Goal: Task Accomplishment & Management: Use online tool/utility

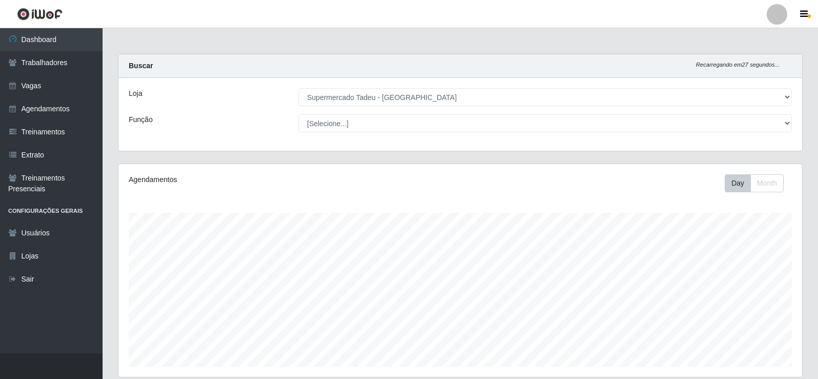
select select "195"
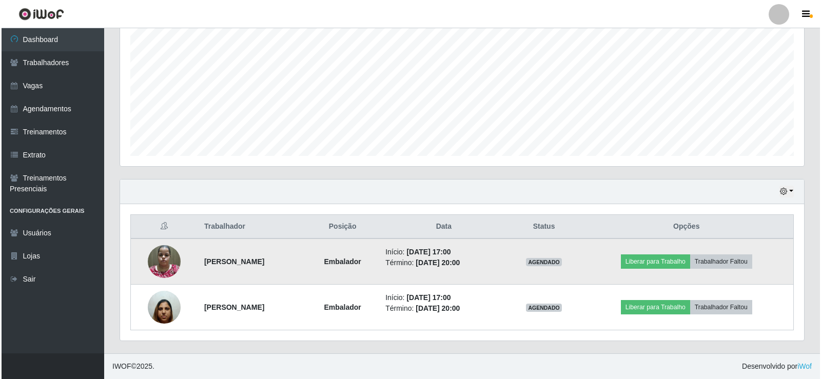
scroll to position [213, 684]
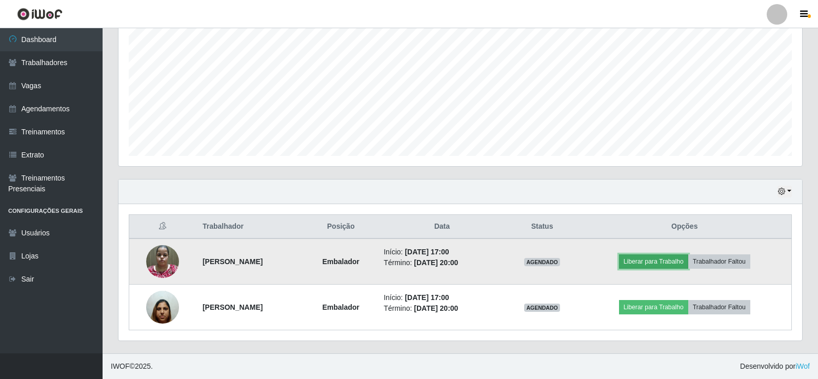
click at [678, 261] on button "Liberar para Trabalho" at bounding box center [653, 261] width 69 height 14
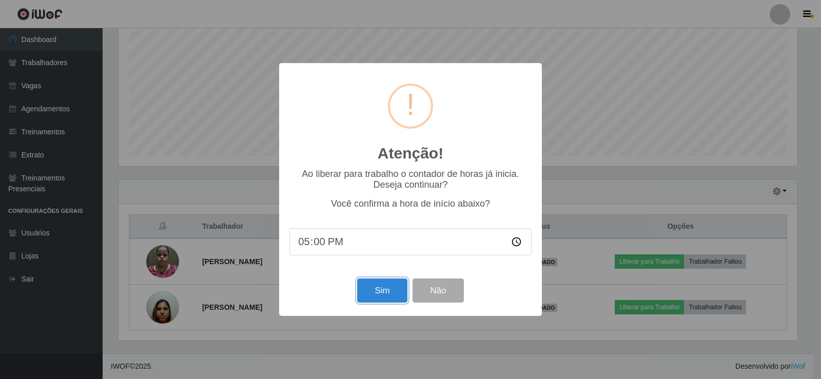
drag, startPoint x: 387, startPoint y: 284, endPoint x: 379, endPoint y: 285, distance: 8.2
click at [385, 285] on button "Sim" at bounding box center [382, 291] width 50 height 24
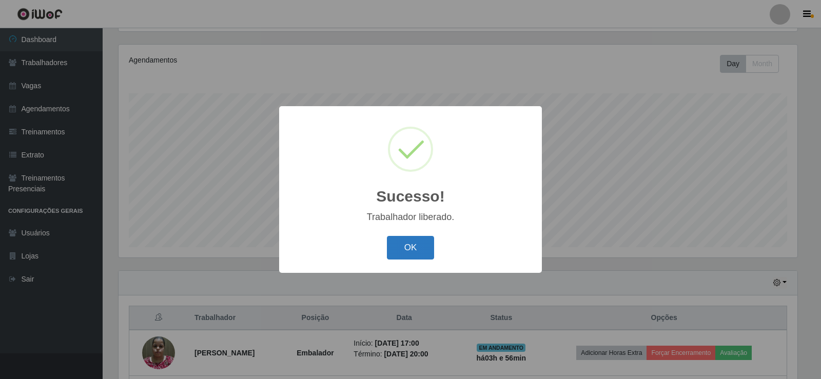
click at [415, 242] on button "OK" at bounding box center [411, 248] width 48 height 24
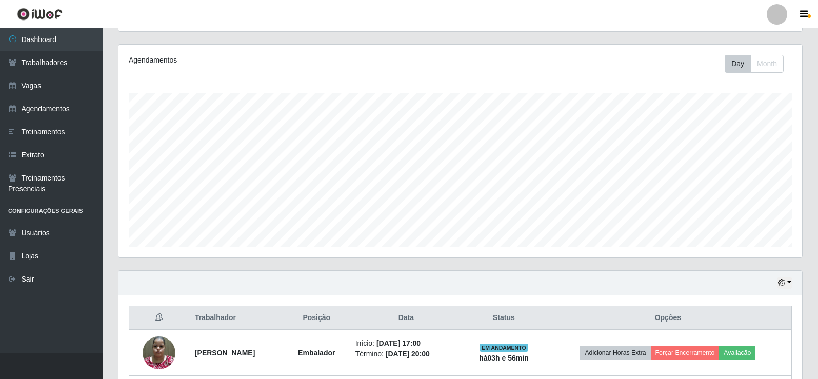
scroll to position [211, 0]
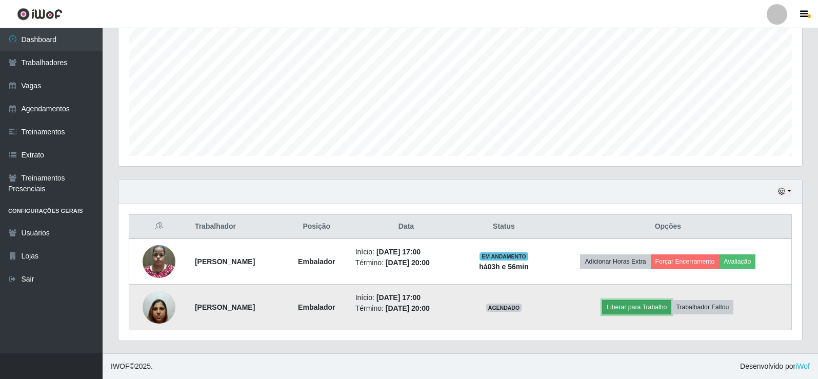
click at [642, 307] on button "Liberar para Trabalho" at bounding box center [636, 307] width 69 height 14
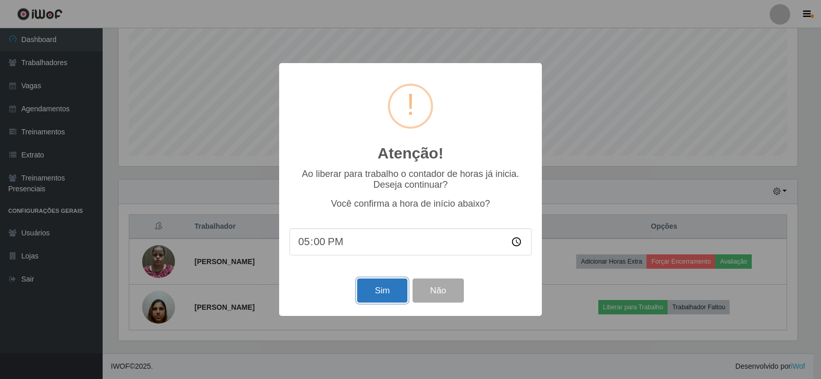
click at [386, 294] on button "Sim" at bounding box center [382, 291] width 50 height 24
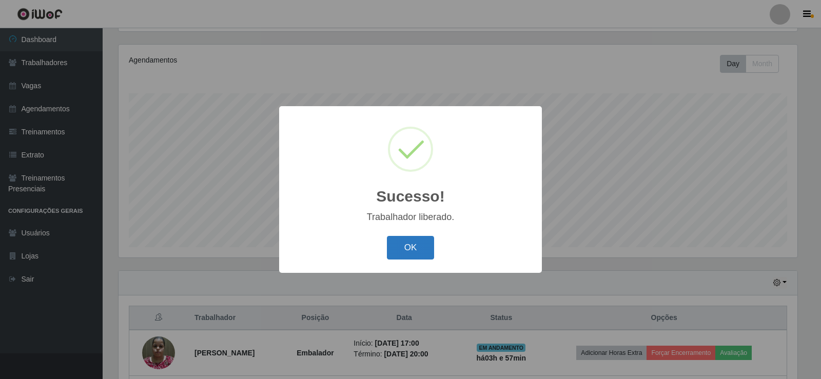
click at [407, 257] on button "OK" at bounding box center [411, 248] width 48 height 24
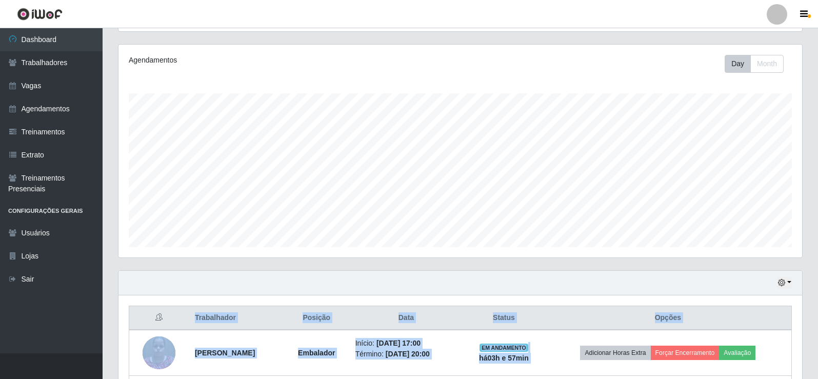
scroll to position [211, 0]
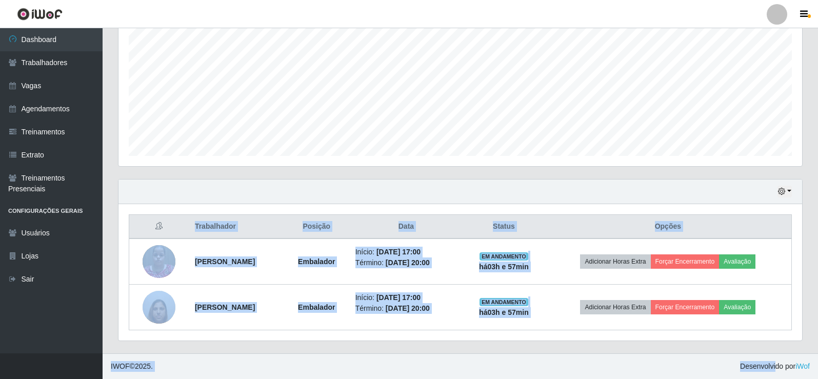
drag, startPoint x: 794, startPoint y: 348, endPoint x: 772, endPoint y: 399, distance: 55.2
click at [772, 379] on html "Perfil Alterar Senha Sair Dashboard Trabalhadores Vagas Agendamentos Treinament…" at bounding box center [409, 84] width 818 height 590
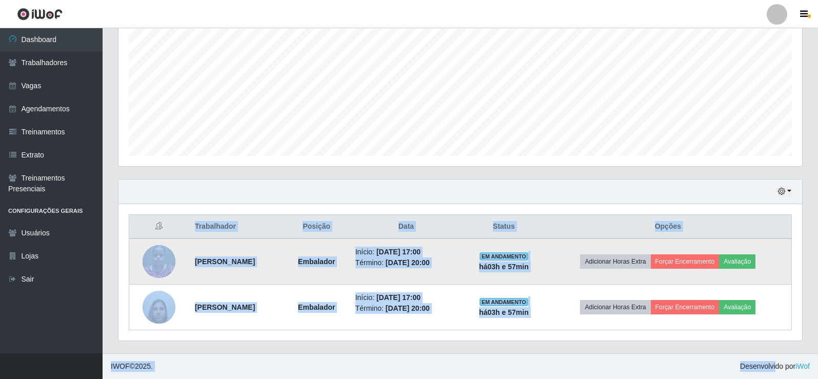
click at [762, 247] on td "Adicionar Horas Extra Forçar Encerramento Avaliação" at bounding box center [668, 262] width 247 height 46
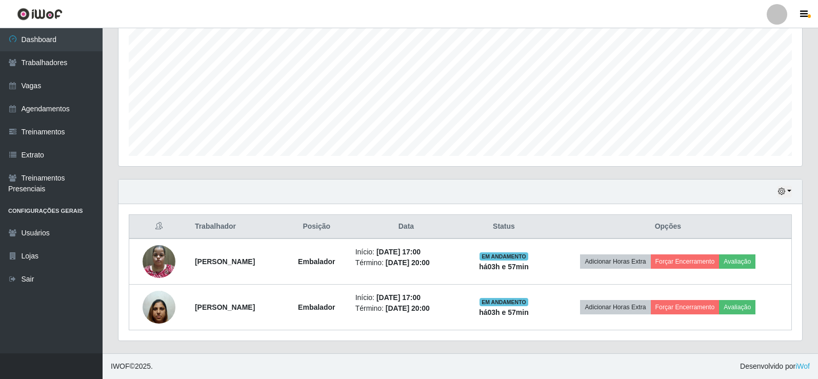
click at [598, 195] on div "Hoje 1 dia 3 dias 1 Semana Não encerrados" at bounding box center [460, 192] width 684 height 25
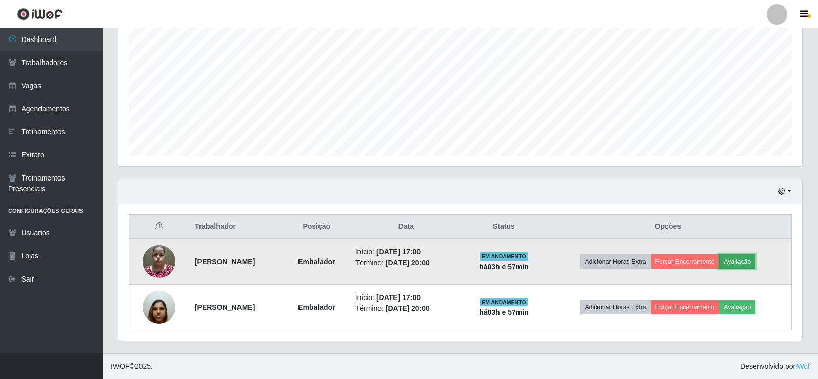
click at [756, 267] on button "Avaliação" at bounding box center [737, 261] width 36 height 14
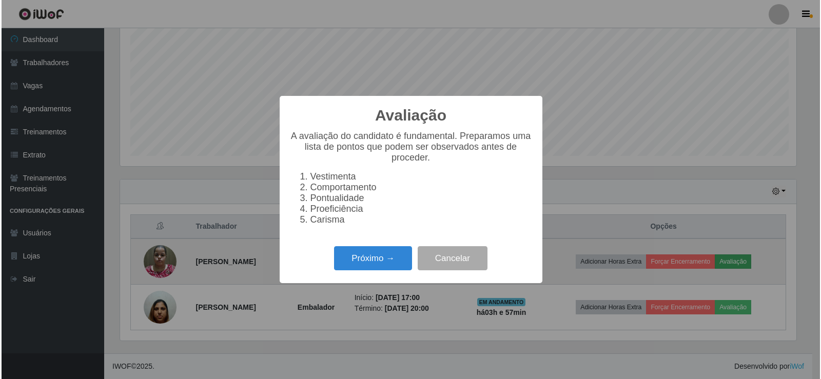
scroll to position [213, 679]
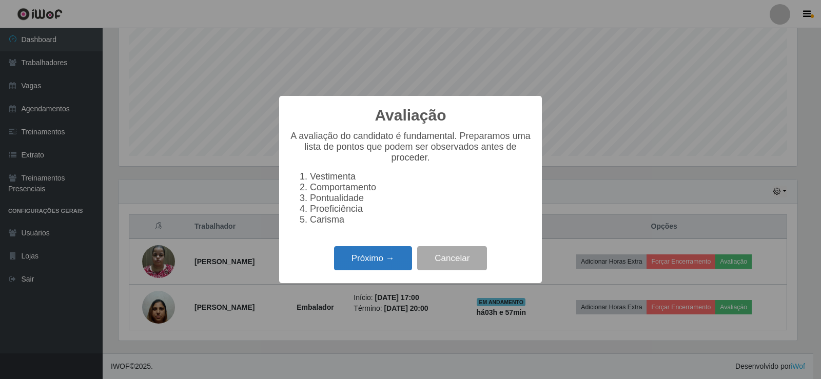
click at [395, 261] on button "Próximo →" at bounding box center [373, 258] width 78 height 24
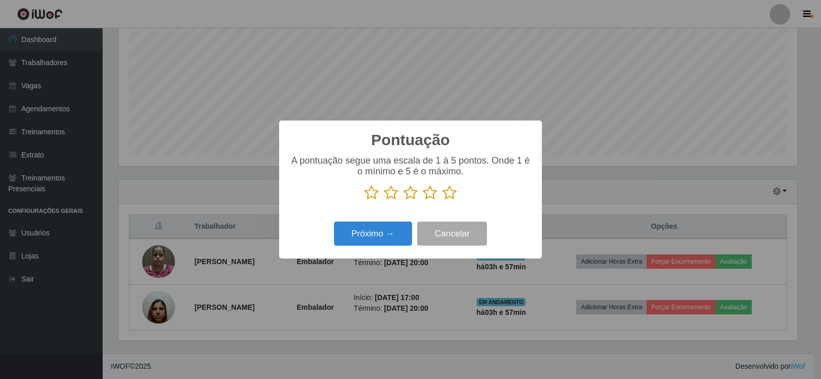
click at [451, 194] on icon at bounding box center [449, 192] width 14 height 15
click at [442, 201] on input "radio" at bounding box center [442, 201] width 0 height 0
click at [355, 239] on button "Próximo →" at bounding box center [373, 234] width 78 height 24
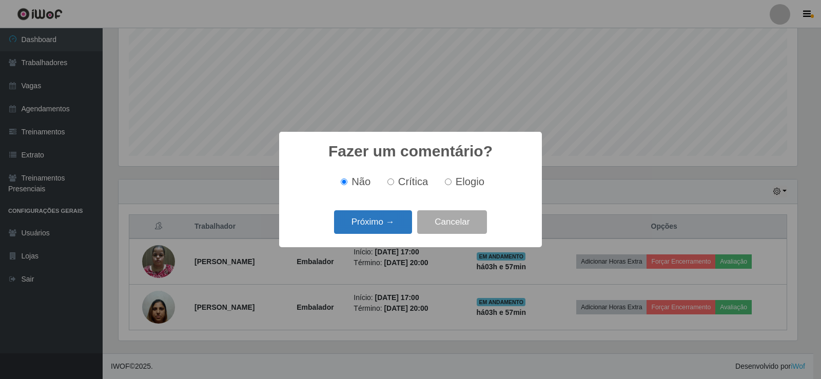
click at [374, 226] on button "Próximo →" at bounding box center [373, 222] width 78 height 24
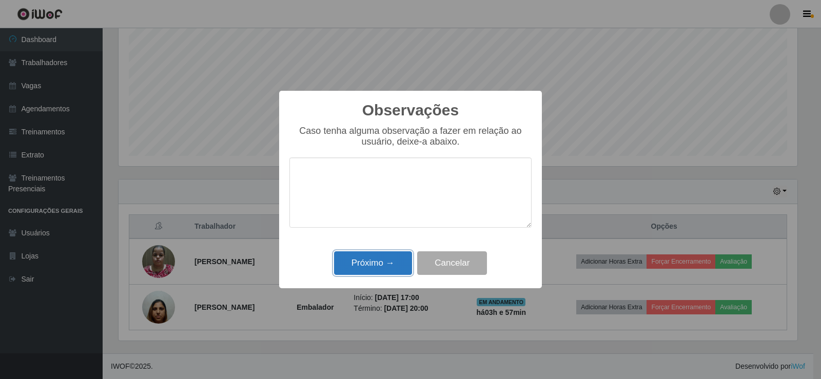
click at [387, 257] on button "Próximo →" at bounding box center [373, 263] width 78 height 24
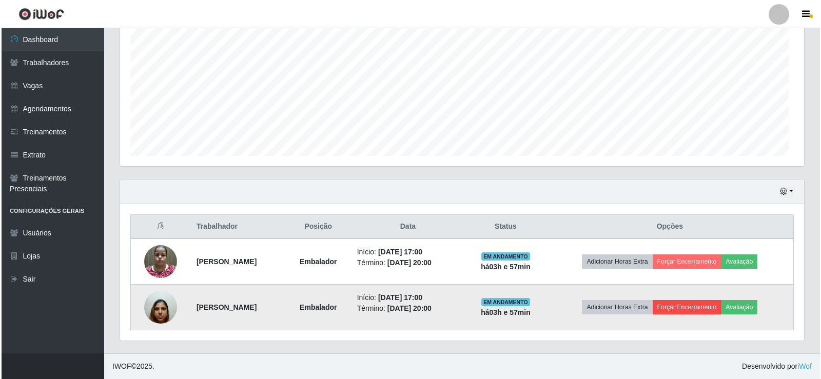
scroll to position [213, 684]
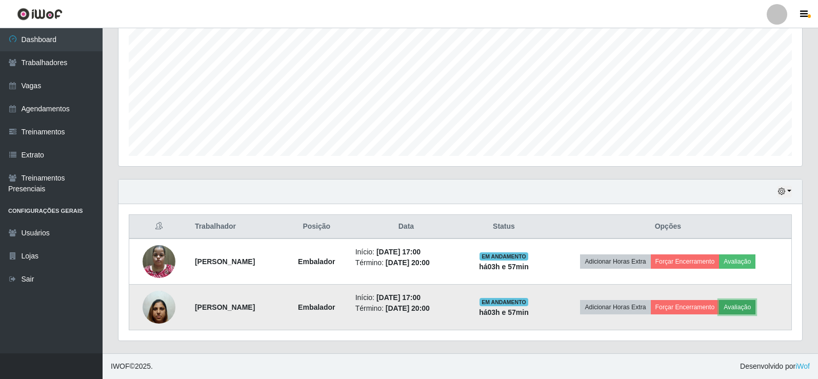
click at [741, 303] on button "Avaliação" at bounding box center [737, 307] width 36 height 14
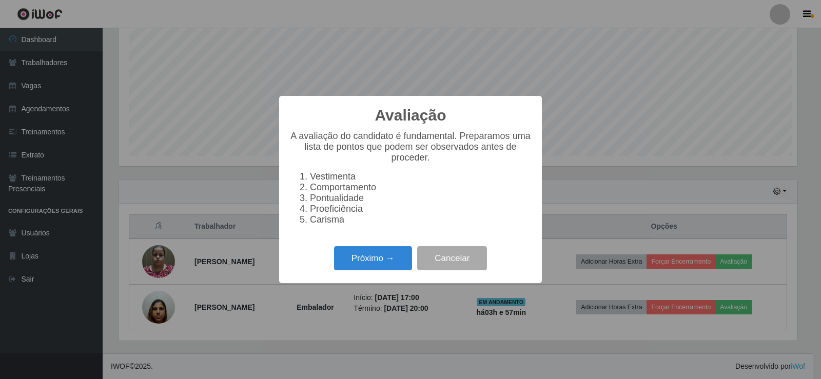
scroll to position [0, 0]
click at [374, 266] on button "Próximo →" at bounding box center [373, 258] width 78 height 24
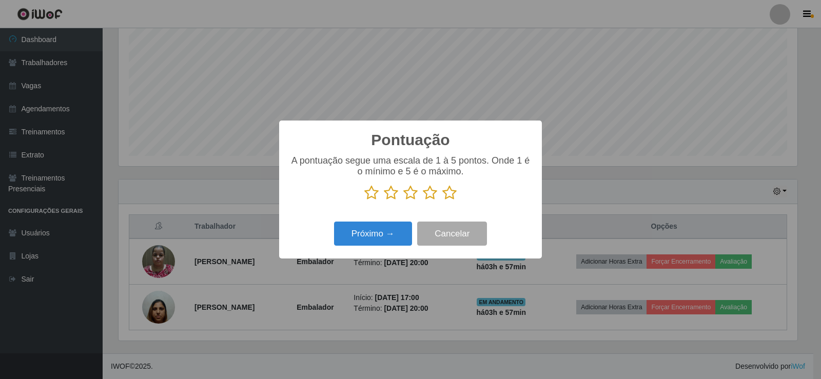
click at [446, 193] on icon at bounding box center [449, 192] width 14 height 15
click at [442, 201] on input "radio" at bounding box center [442, 201] width 0 height 0
click at [355, 248] on div "Próximo → Cancelar" at bounding box center [410, 233] width 242 height 29
click at [368, 237] on button "Próximo →" at bounding box center [373, 234] width 78 height 24
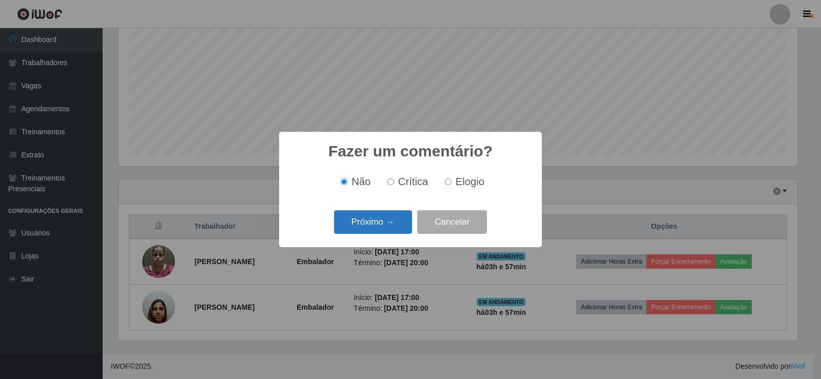
click at [372, 230] on button "Próximo →" at bounding box center [373, 222] width 78 height 24
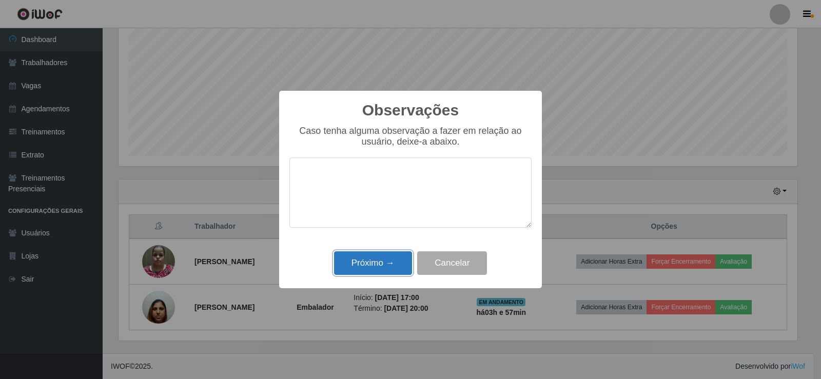
click at [368, 259] on button "Próximo →" at bounding box center [373, 263] width 78 height 24
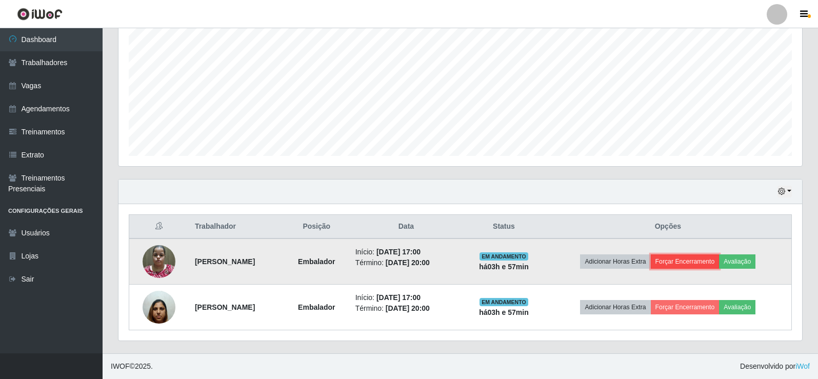
click at [688, 261] on button "Forçar Encerramento" at bounding box center [685, 261] width 69 height 14
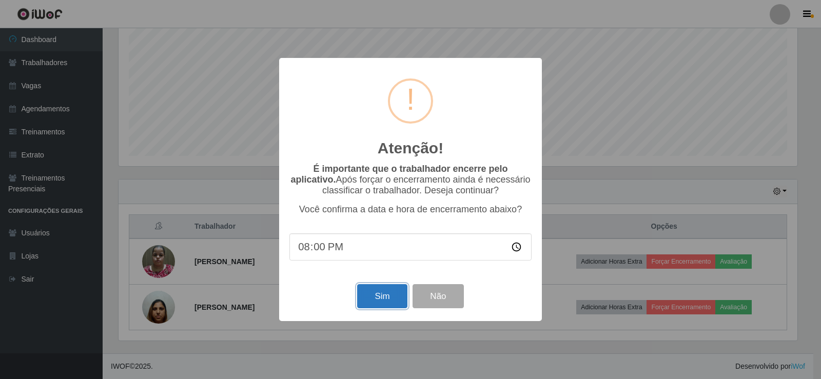
drag, startPoint x: 377, startPoint y: 294, endPoint x: 374, endPoint y: 303, distance: 9.0
click at [375, 302] on button "Sim" at bounding box center [382, 296] width 50 height 24
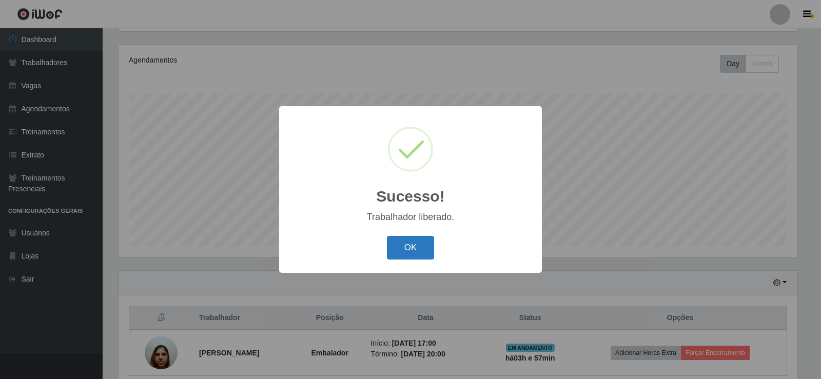
click at [393, 250] on button "OK" at bounding box center [411, 248] width 48 height 24
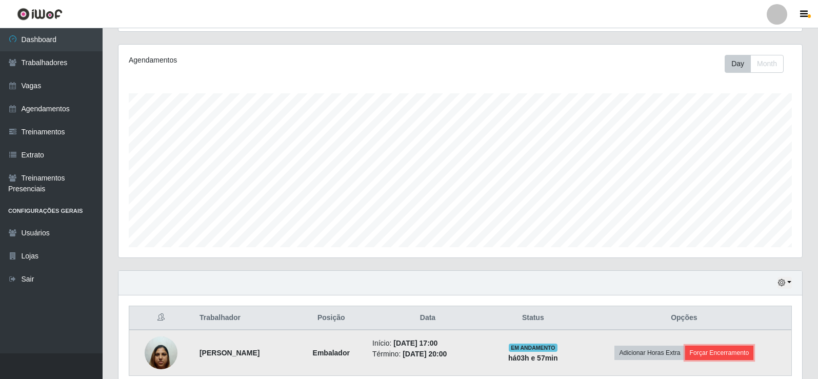
click at [730, 351] on button "Forçar Encerramento" at bounding box center [719, 353] width 69 height 14
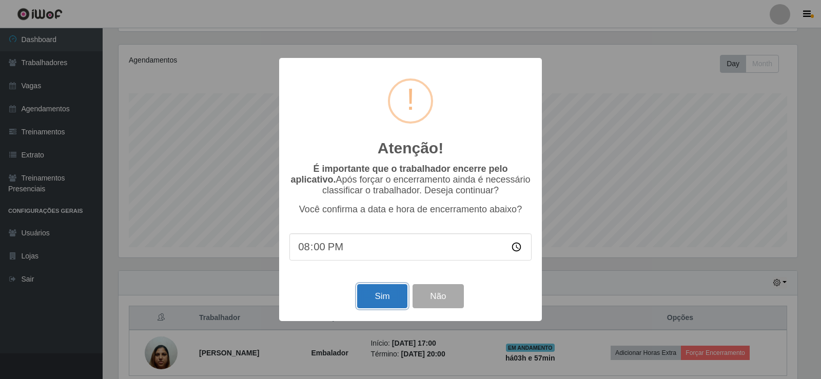
click at [373, 304] on button "Sim" at bounding box center [382, 296] width 50 height 24
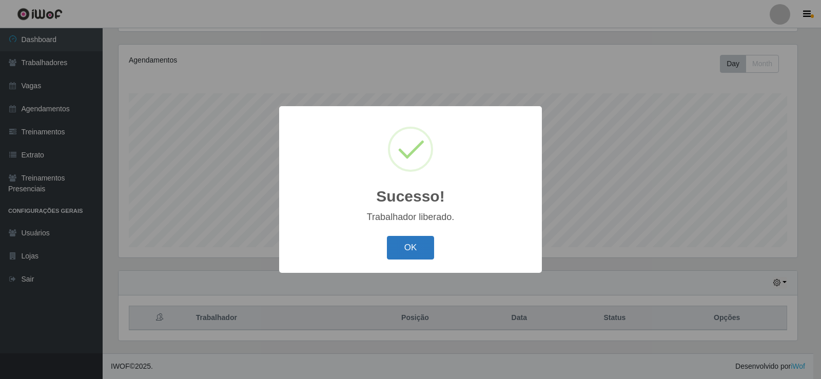
click at [414, 248] on button "OK" at bounding box center [411, 248] width 48 height 24
